Goal: Ask a question

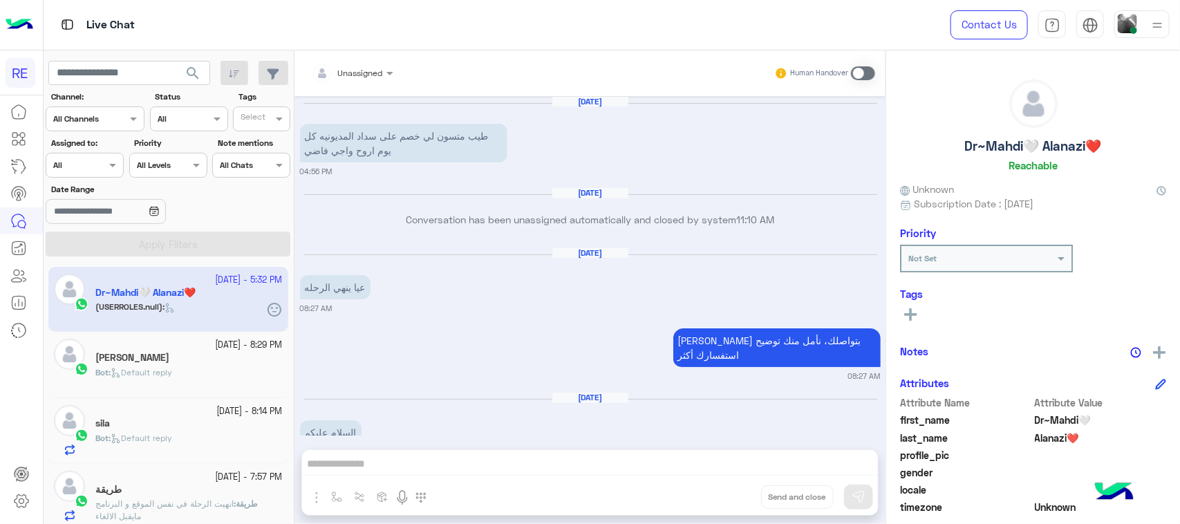
scroll to position [1155, 0]
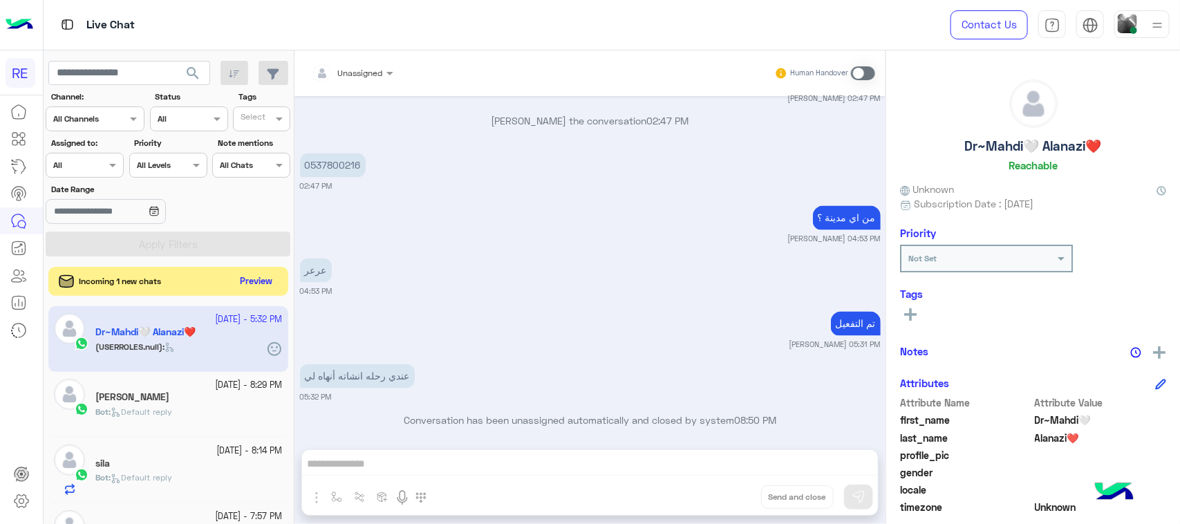
click at [256, 289] on button "Preview" at bounding box center [256, 281] width 43 height 19
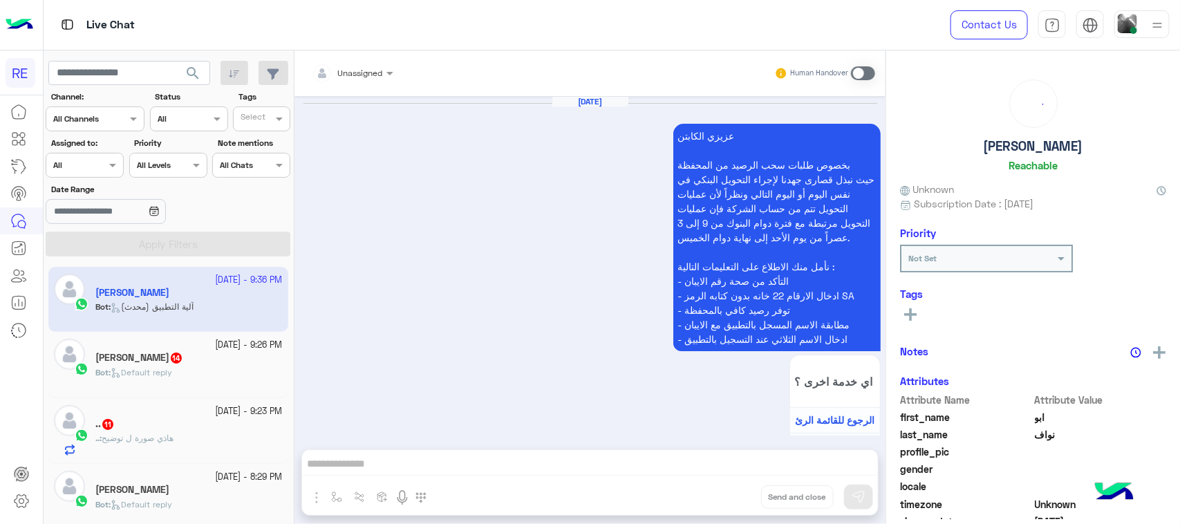
scroll to position [2345, 0]
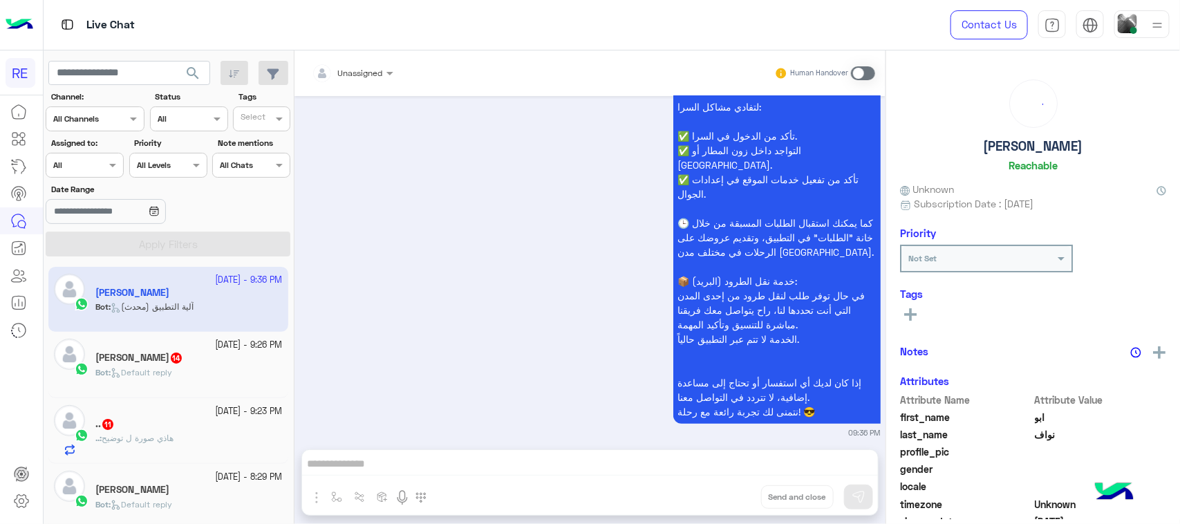
click at [223, 375] on div "Bot : Default reply" at bounding box center [188, 378] width 187 height 24
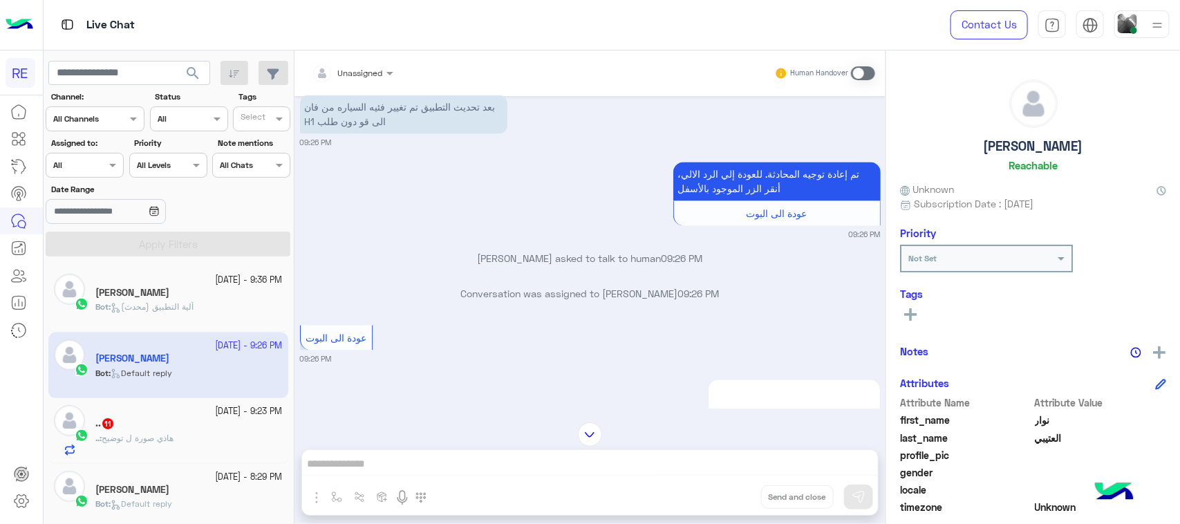
scroll to position [1308, 0]
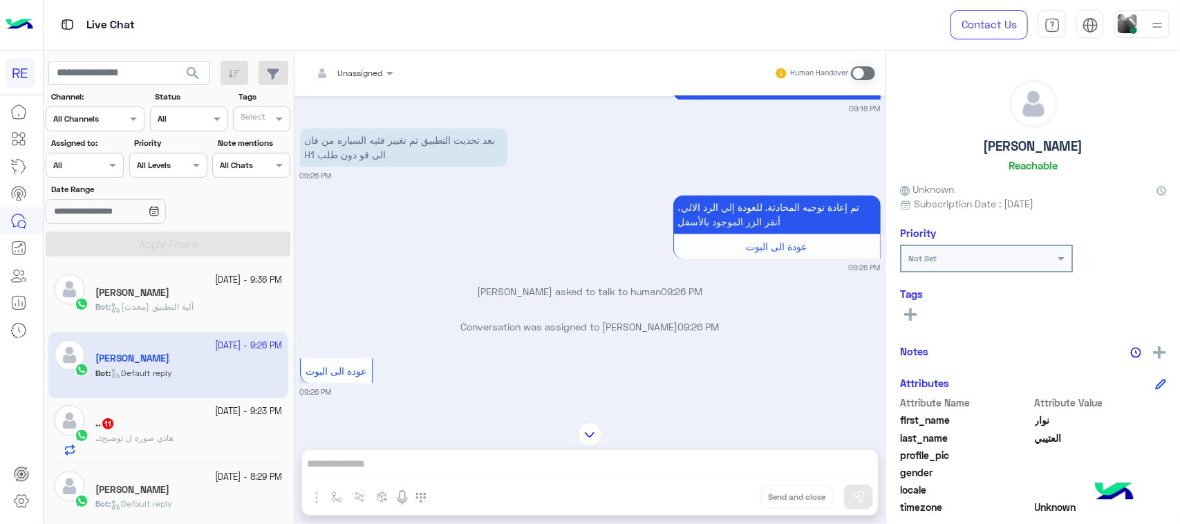
click at [153, 419] on div ".. 11" at bounding box center [188, 425] width 187 height 15
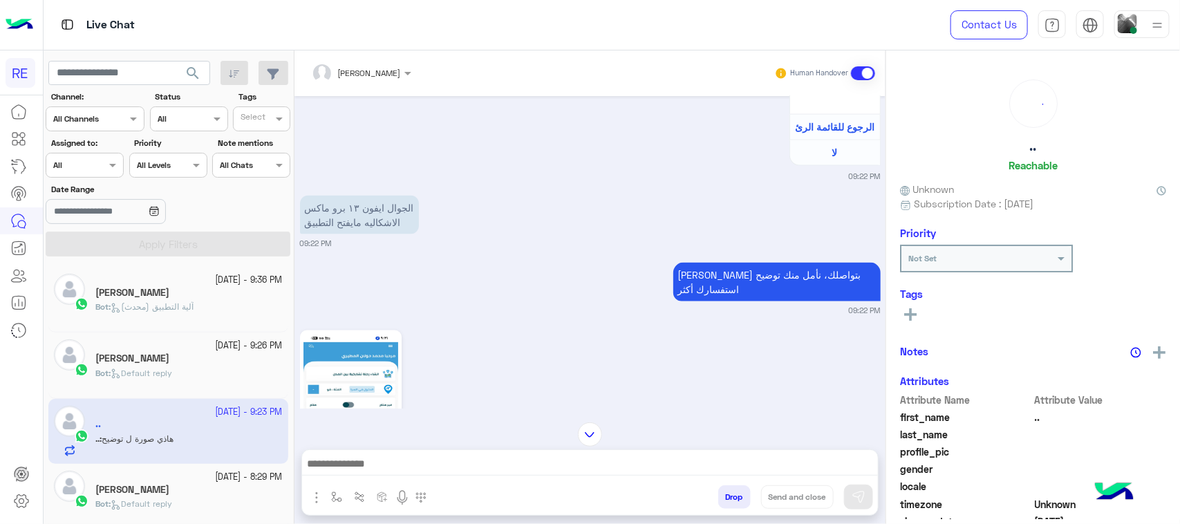
scroll to position [955, 0]
